Goal: Transaction & Acquisition: Purchase product/service

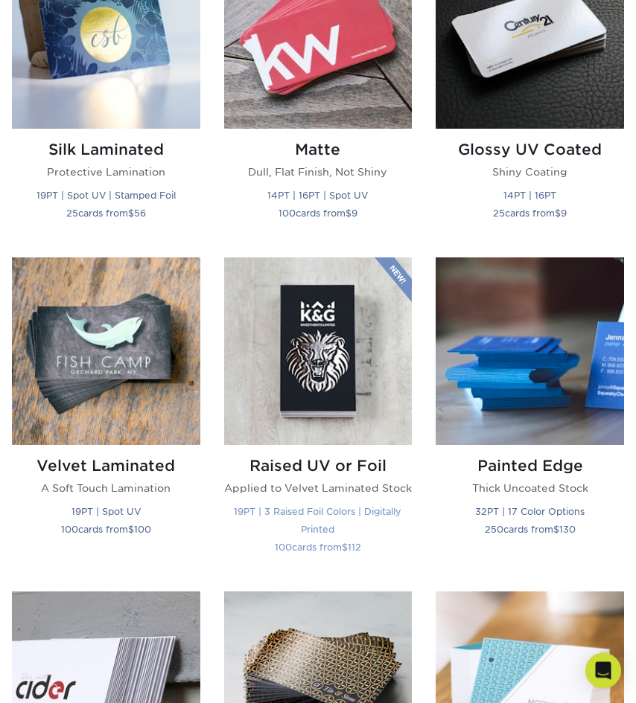
scroll to position [911, 0]
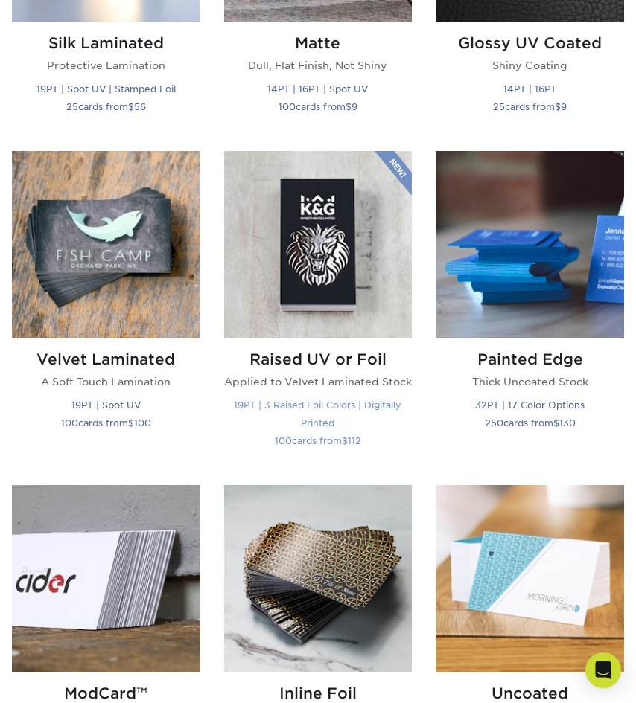
click at [330, 257] on img at bounding box center [318, 245] width 188 height 188
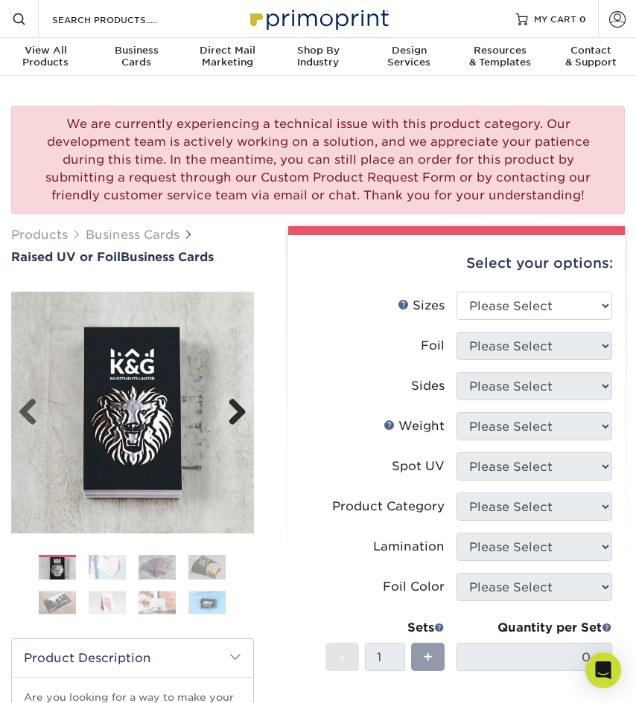
click at [237, 417] on link "Next" at bounding box center [232, 413] width 30 height 30
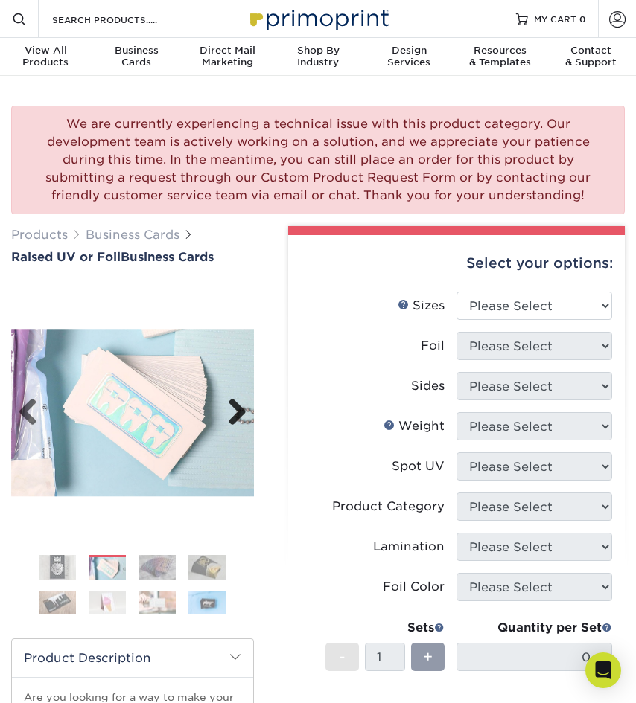
click at [237, 417] on link "Next" at bounding box center [232, 413] width 30 height 30
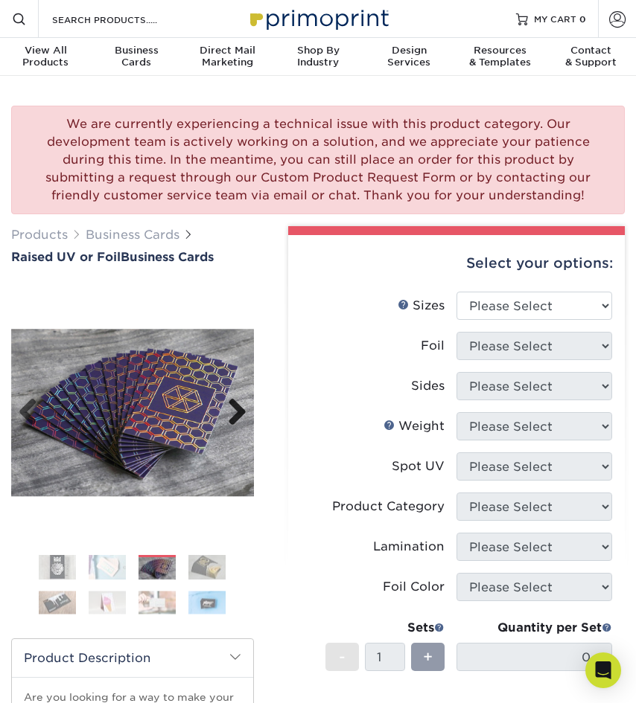
click at [237, 410] on link "Next" at bounding box center [232, 413] width 30 height 30
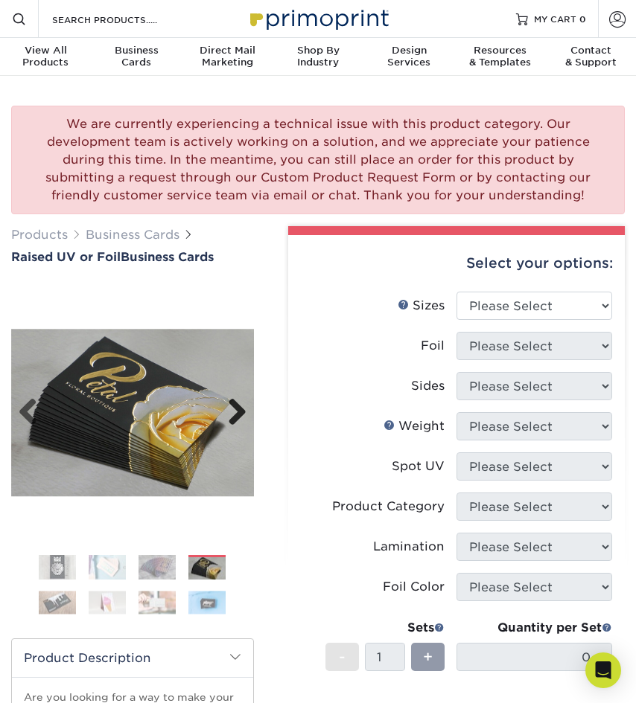
click at [233, 408] on link "Next" at bounding box center [232, 413] width 30 height 30
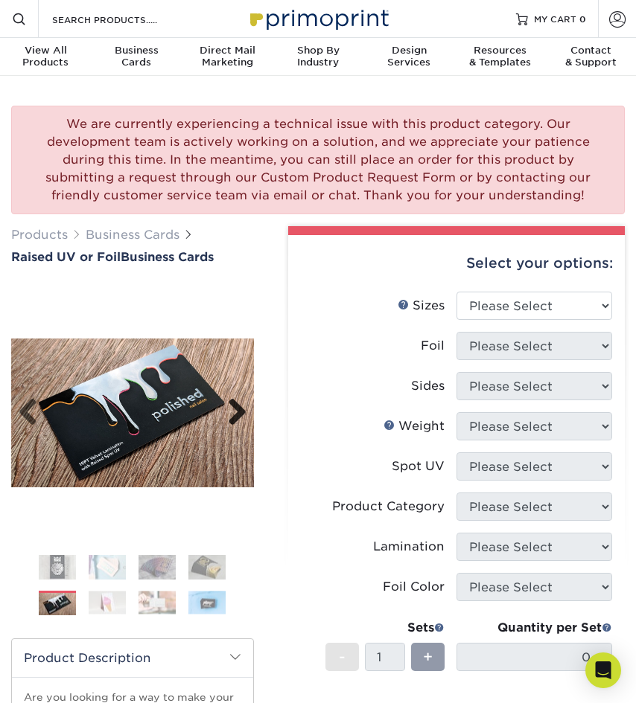
click at [235, 409] on link "Next" at bounding box center [232, 413] width 30 height 30
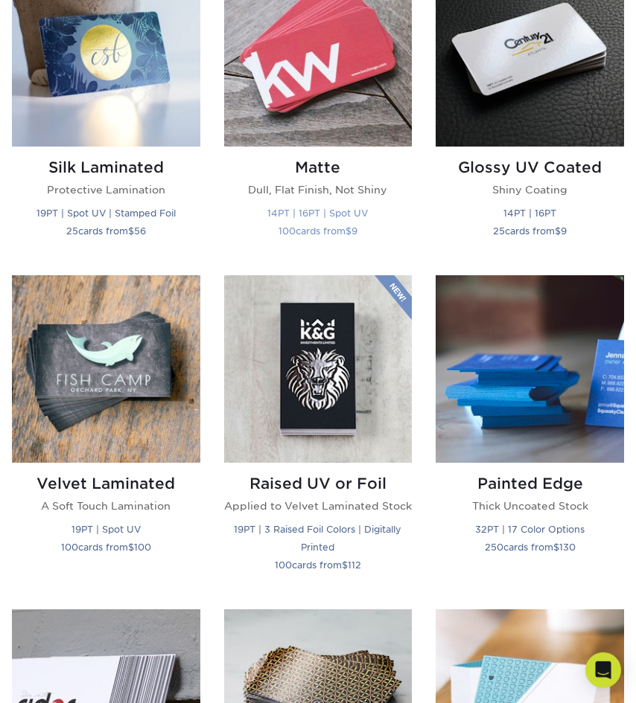
scroll to position [835, 0]
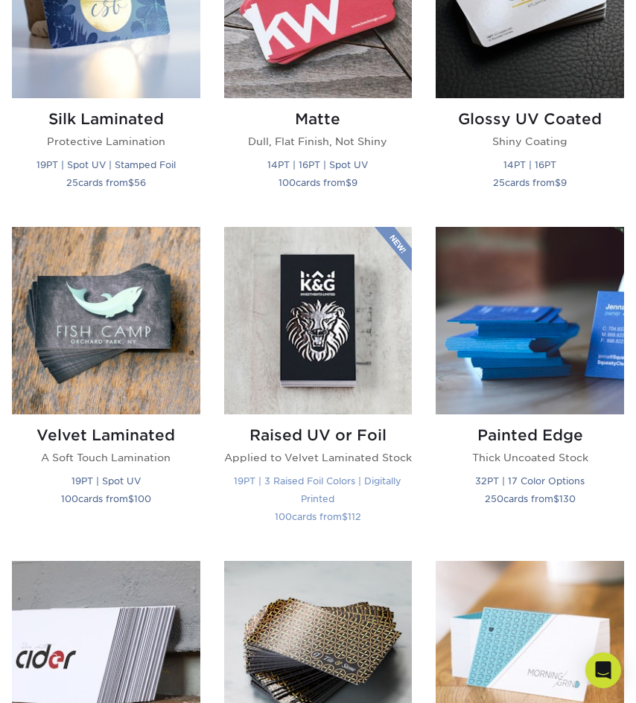
click at [298, 358] on img at bounding box center [318, 321] width 188 height 188
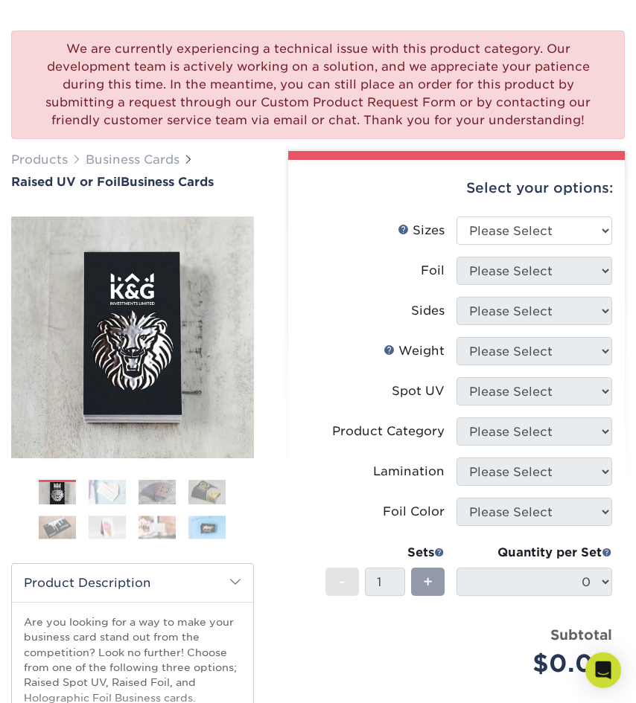
scroll to position [76, 0]
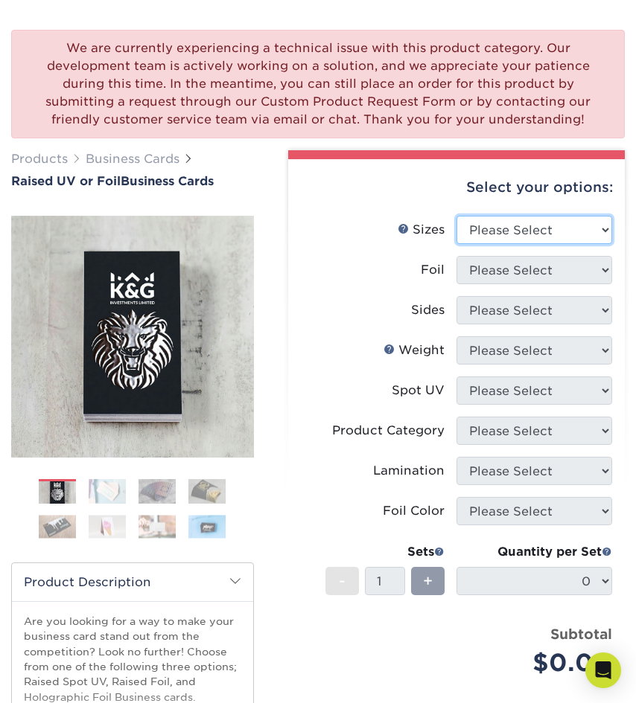
click at [456, 216] on select "Please Select 2" x 3.5" - Standard" at bounding box center [534, 230] width 156 height 28
select select "2.00x3.50"
click option "2" x 3.5" - Standard" at bounding box center [0, 0] width 0 height 0
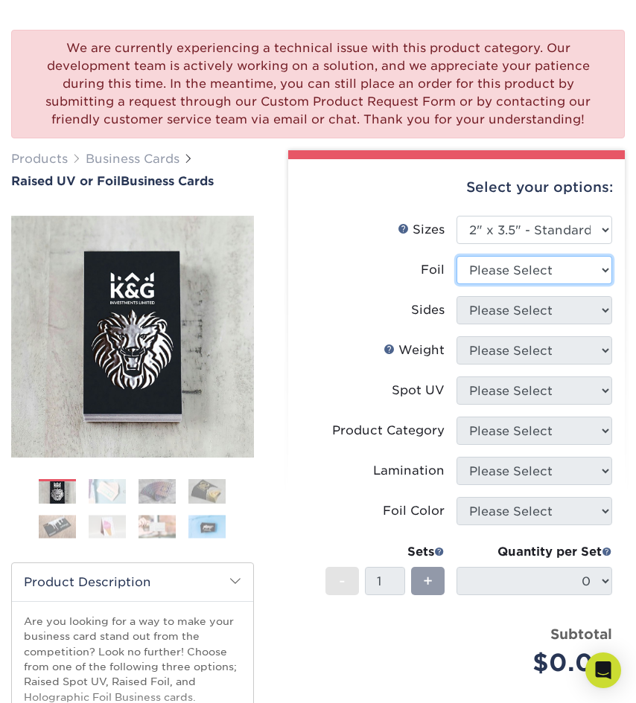
click at [456, 256] on select "Please Select No Yes" at bounding box center [534, 270] width 156 height 28
select select "0"
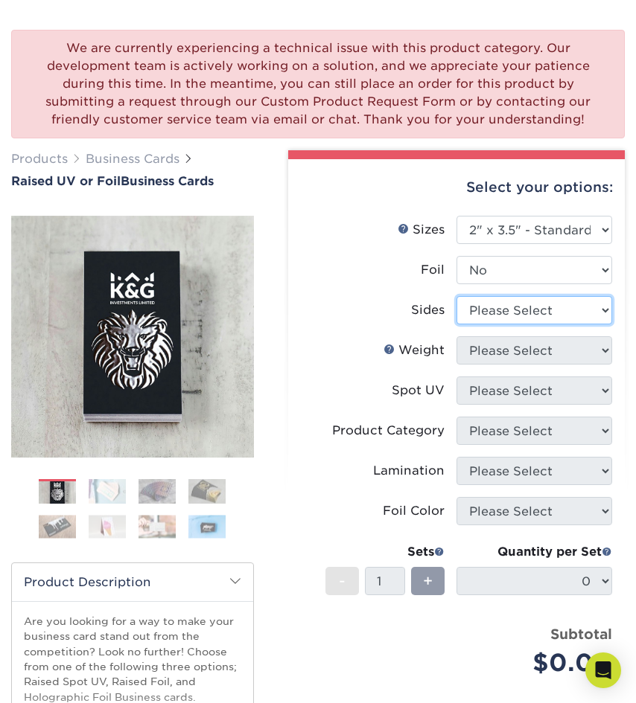
click at [456, 296] on select "Please Select Print Both Sides Print Front Only" at bounding box center [534, 310] width 156 height 28
select select "32d3c223-f82c-492b-b915-ba065a00862f"
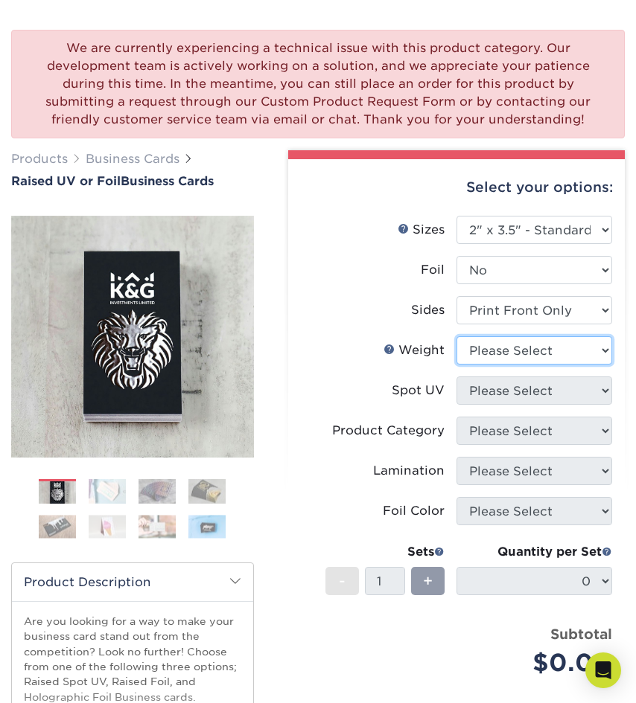
click at [456, 336] on select "Please Select 16PT" at bounding box center [534, 350] width 156 height 28
select select "16PT"
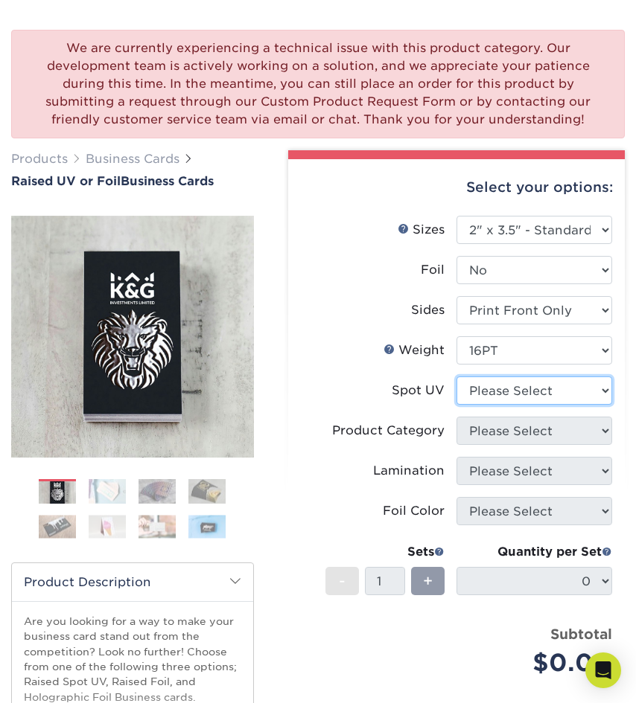
click at [456, 377] on select "Please Select No Spot UV Front Only" at bounding box center [534, 391] width 156 height 28
select select "1"
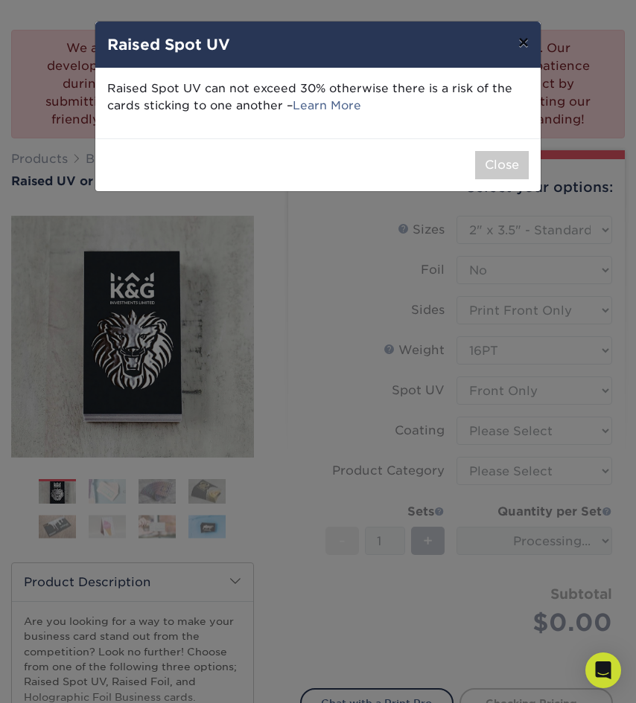
click at [522, 57] on button "×" at bounding box center [523, 43] width 34 height 42
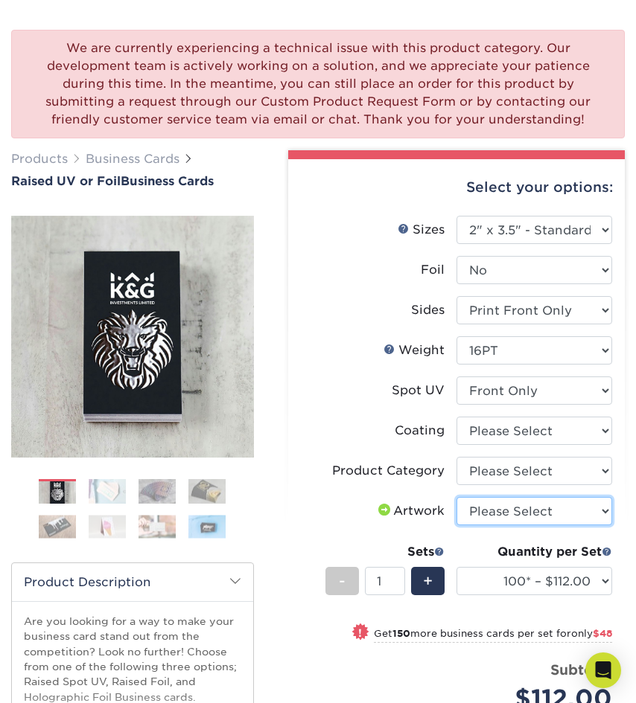
click at [456, 497] on select "Please Select I will upload files I need a design - $100" at bounding box center [534, 511] width 156 height 28
select select "upload"
click option "I will upload files" at bounding box center [0, 0] width 0 height 0
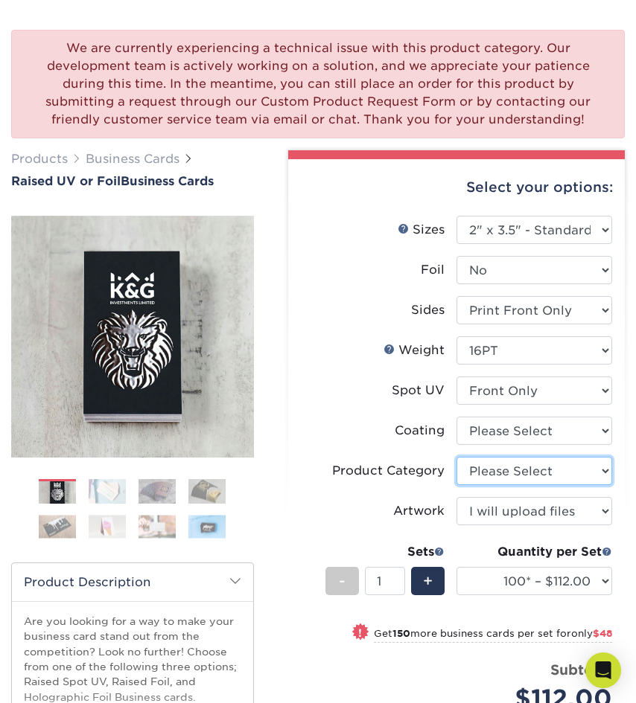
click at [456, 457] on select "Please Select Business Cards" at bounding box center [534, 471] width 156 height 28
select select "3b5148f1-0588-4f88-a218-97bcfdce65c1"
click option "Business Cards" at bounding box center [0, 0] width 0 height 0
click at [456, 417] on select at bounding box center [534, 431] width 156 height 28
select select "3e7618de-abca-4bda-9f97-8b9129e913d8"
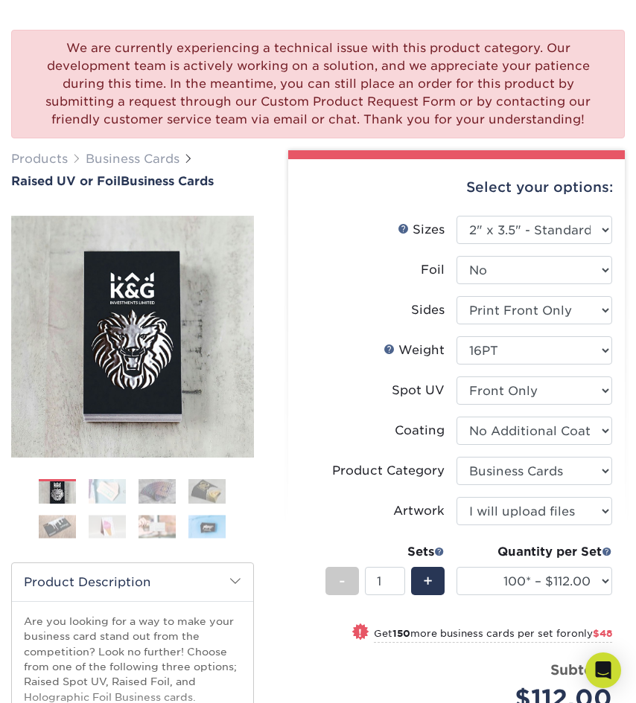
select select "-1"
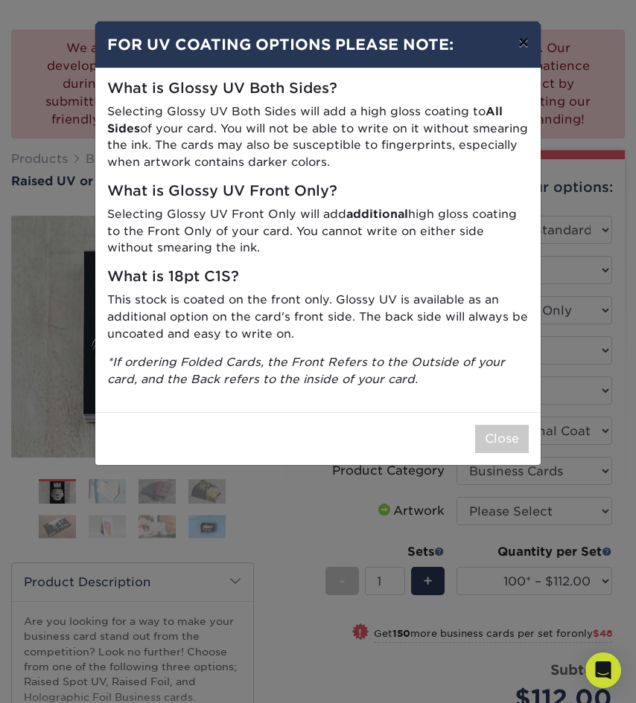
click at [519, 43] on button "×" at bounding box center [523, 43] width 34 height 42
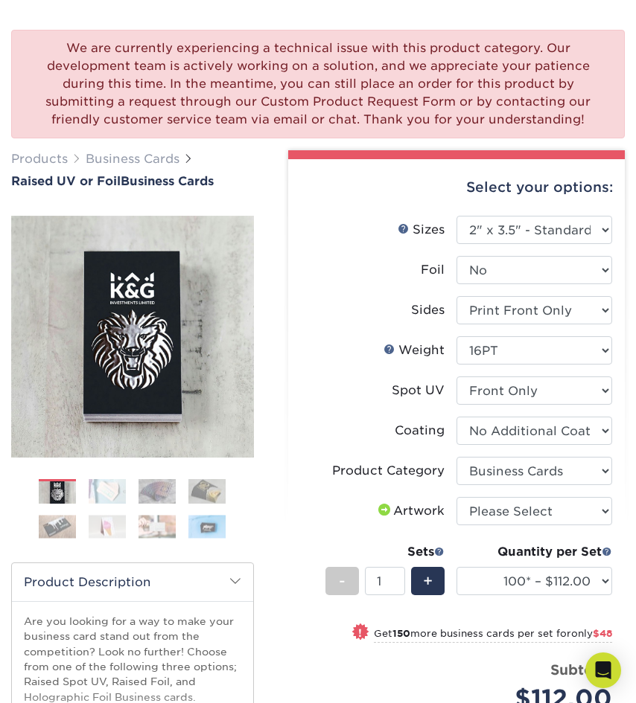
click at [484, 608] on div "Quantity per Set 100* – $112.00 250* – $160.00 500* – $216.00 (Price includes e…" at bounding box center [534, 577] width 156 height 69
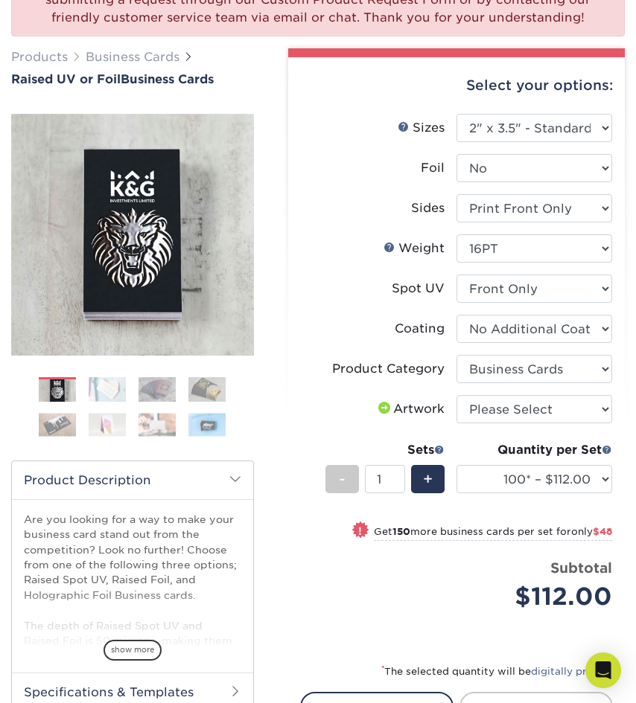
scroll to position [0, 0]
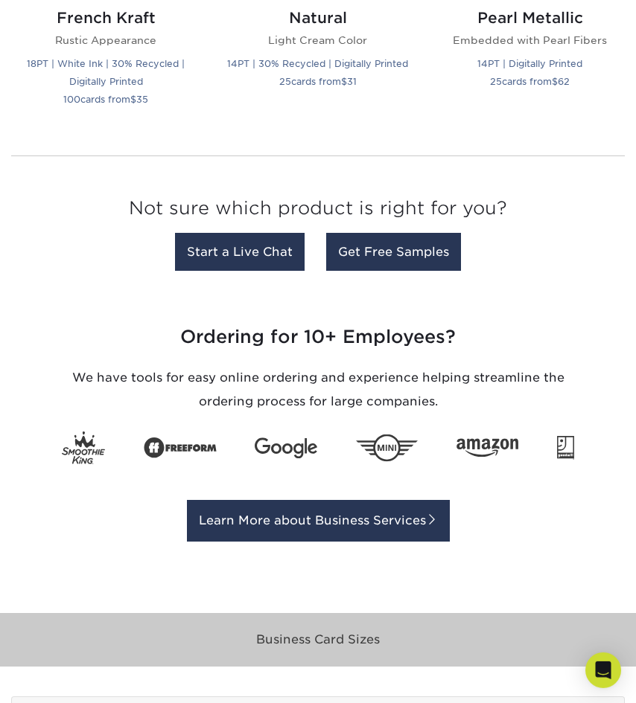
scroll to position [2201, 0]
